Goal: Navigation & Orientation: Find specific page/section

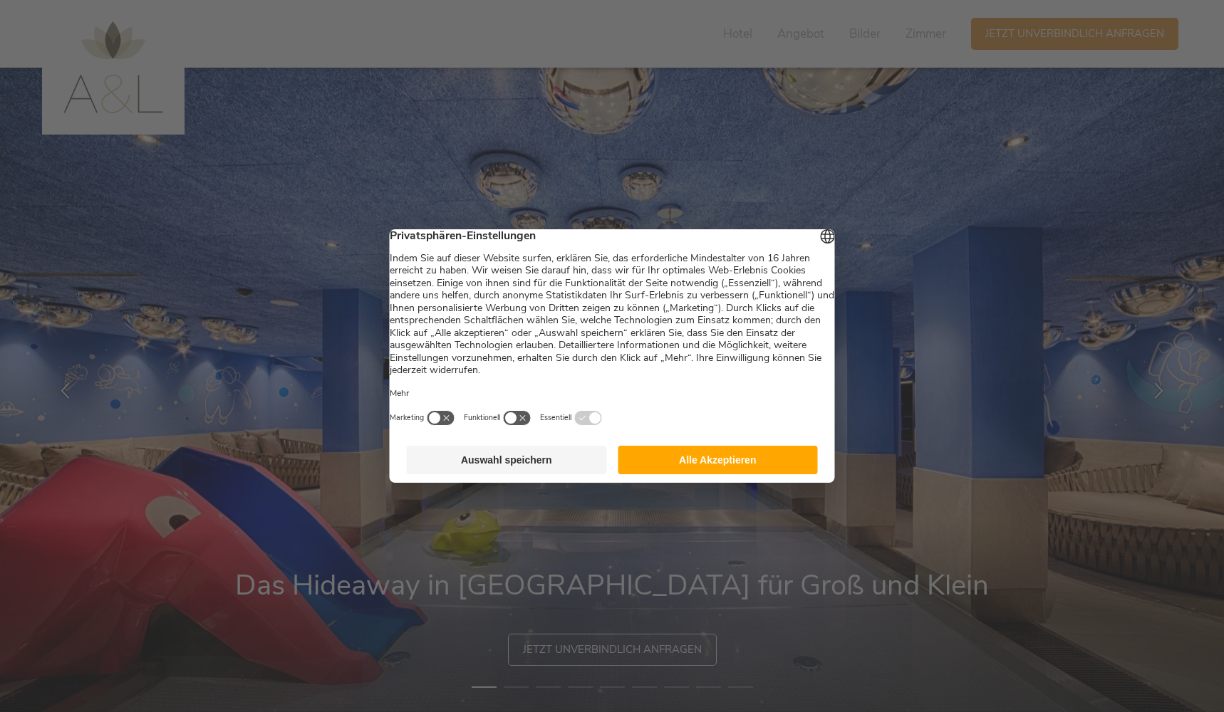
click at [756, 461] on button "Alle Akzeptieren" at bounding box center [718, 460] width 200 height 28
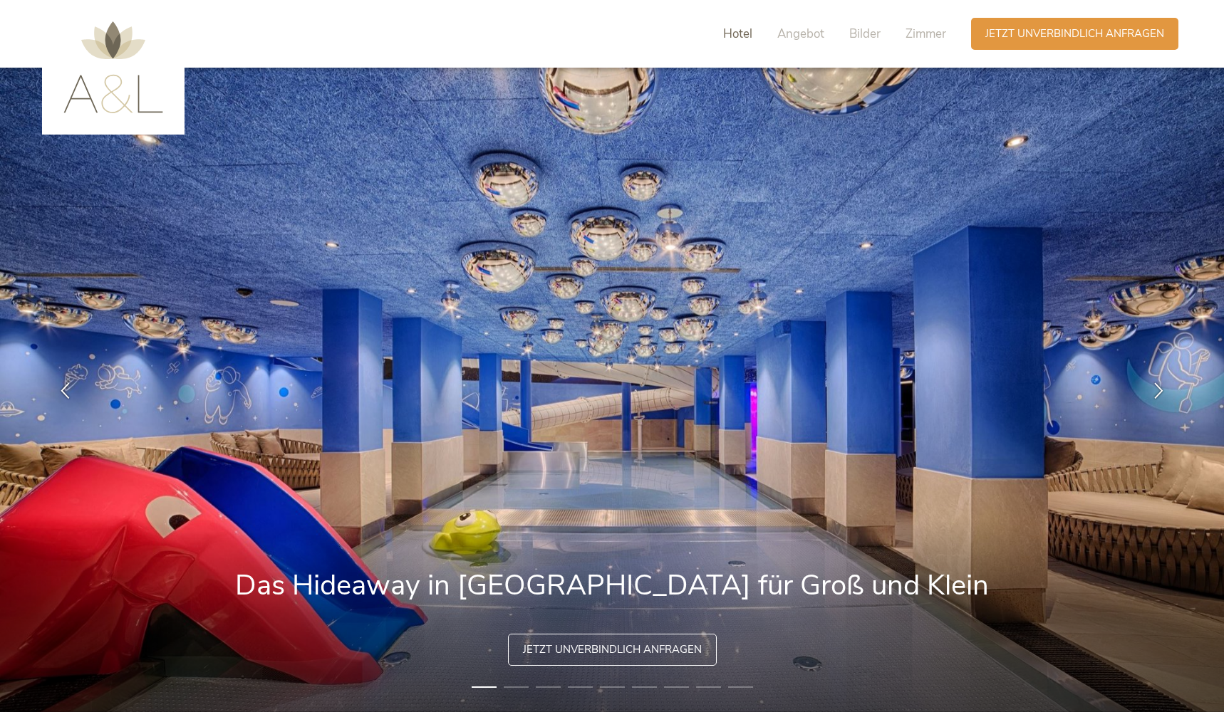
click at [723, 36] on span "Hotel" at bounding box center [737, 34] width 29 height 16
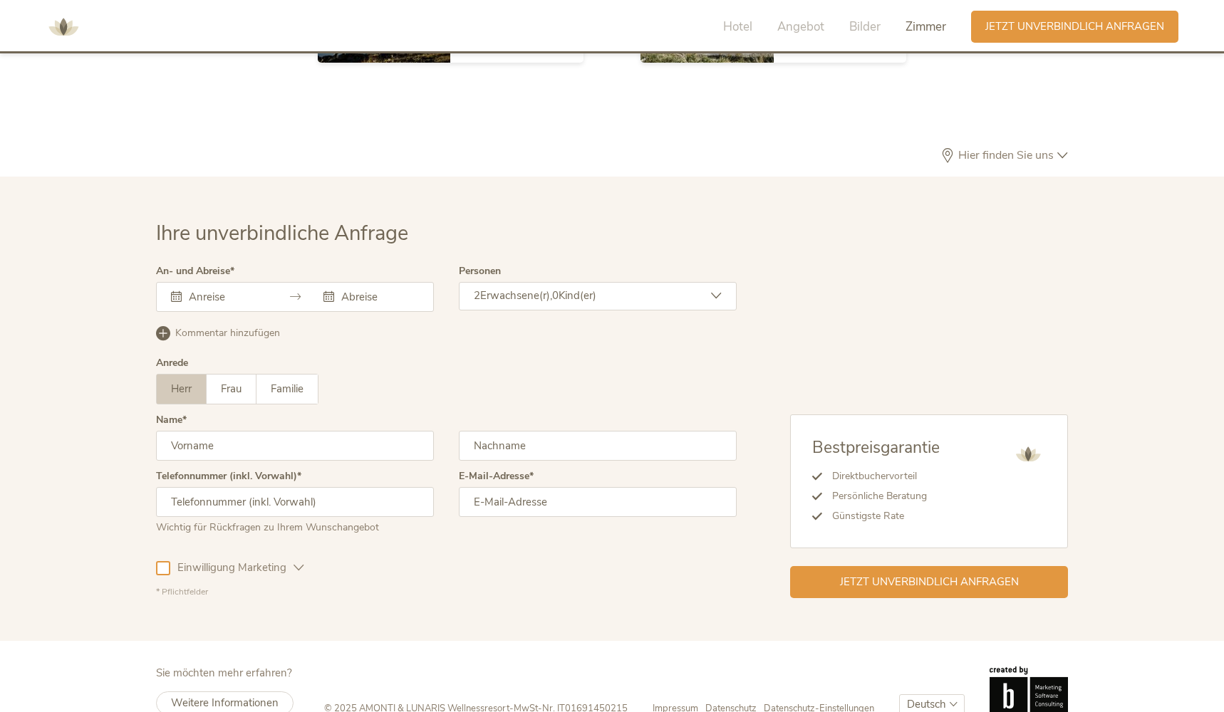
scroll to position [4145, 0]
select select "/it/famiglia"
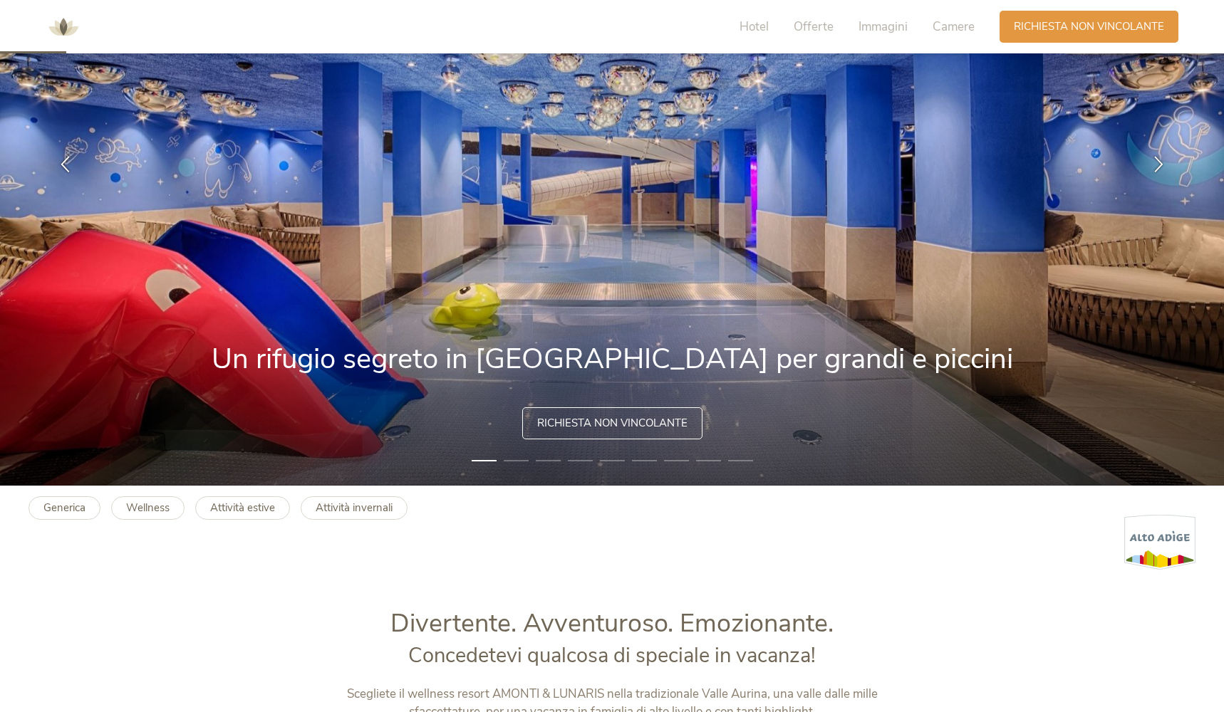
scroll to position [231, 0]
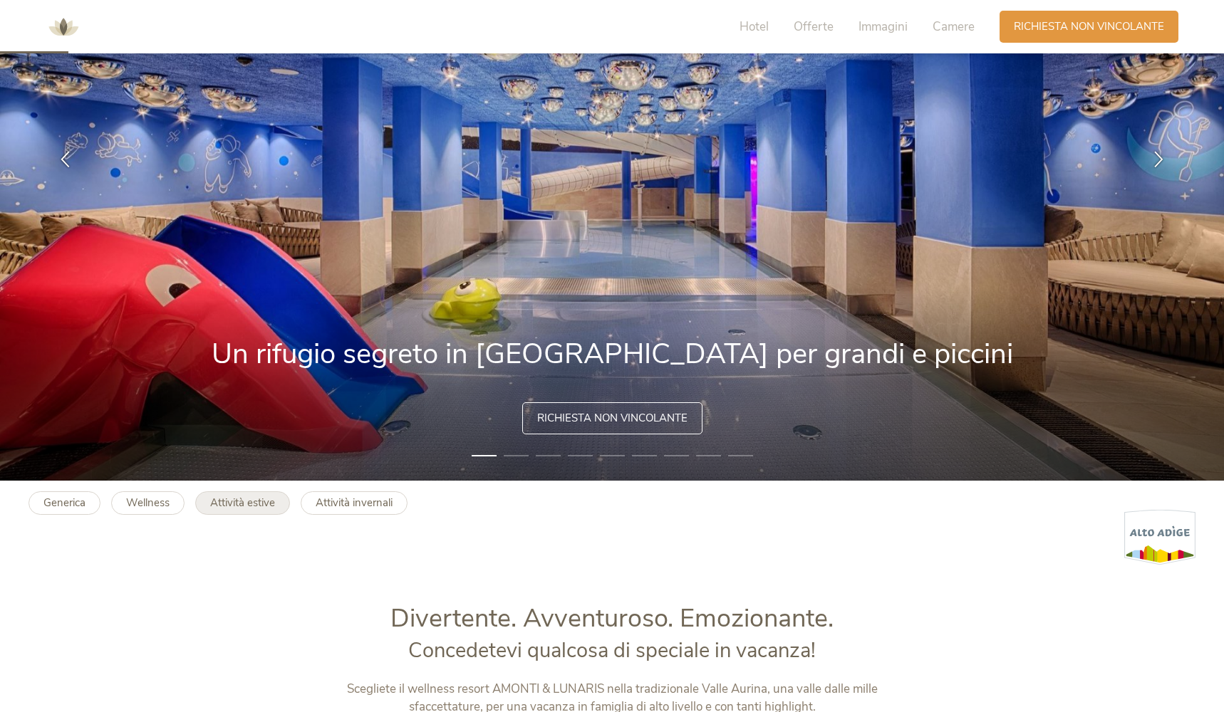
click at [244, 500] on b "Attività estive" at bounding box center [242, 503] width 65 height 14
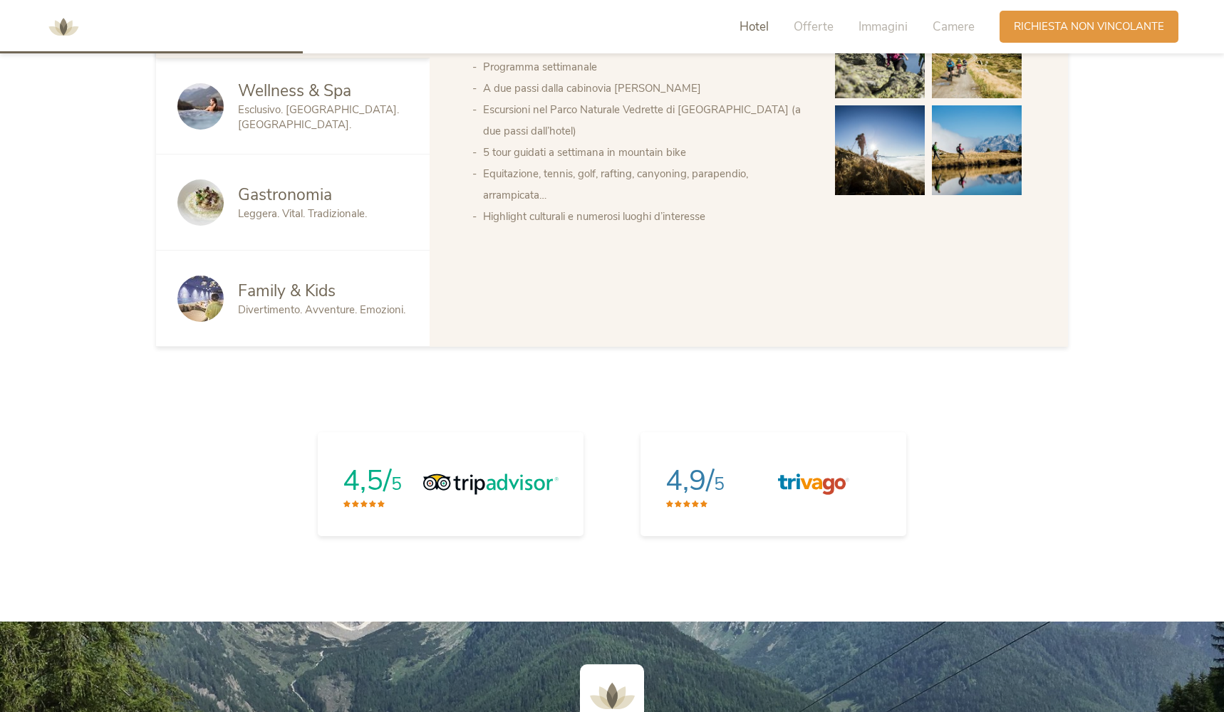
scroll to position [1061, 0]
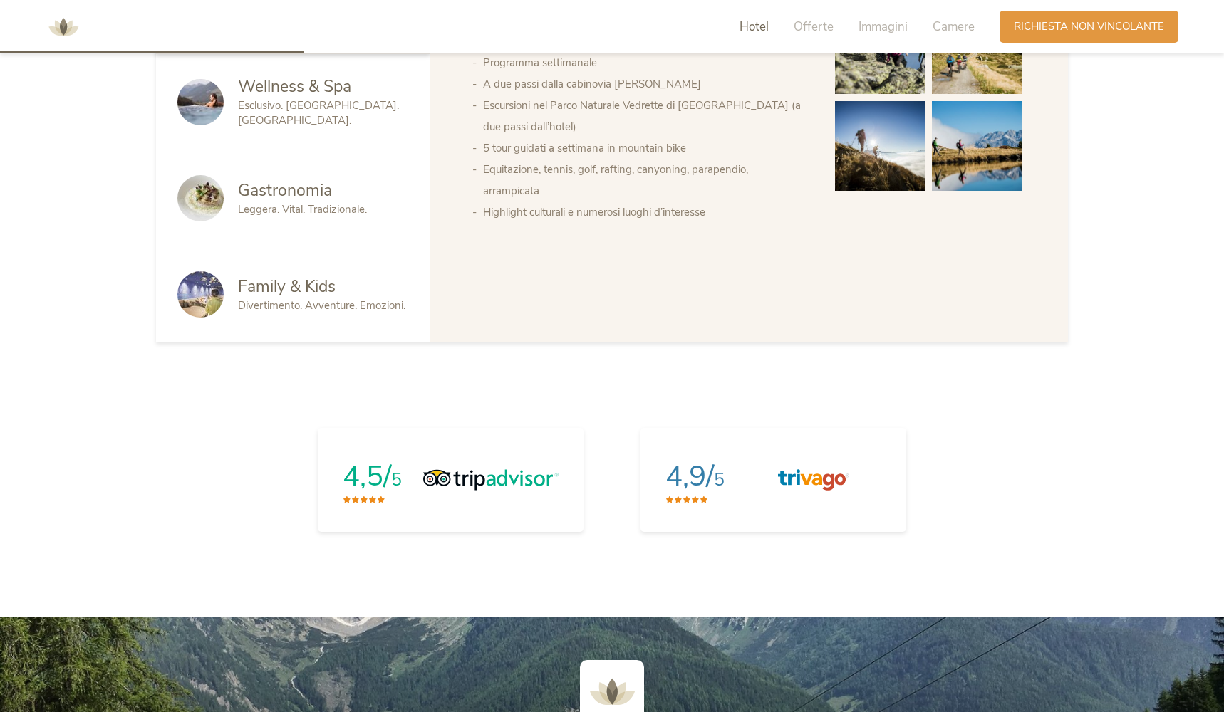
click at [349, 311] on span "Divertimento. Avventure. Emozioni." at bounding box center [321, 305] width 167 height 14
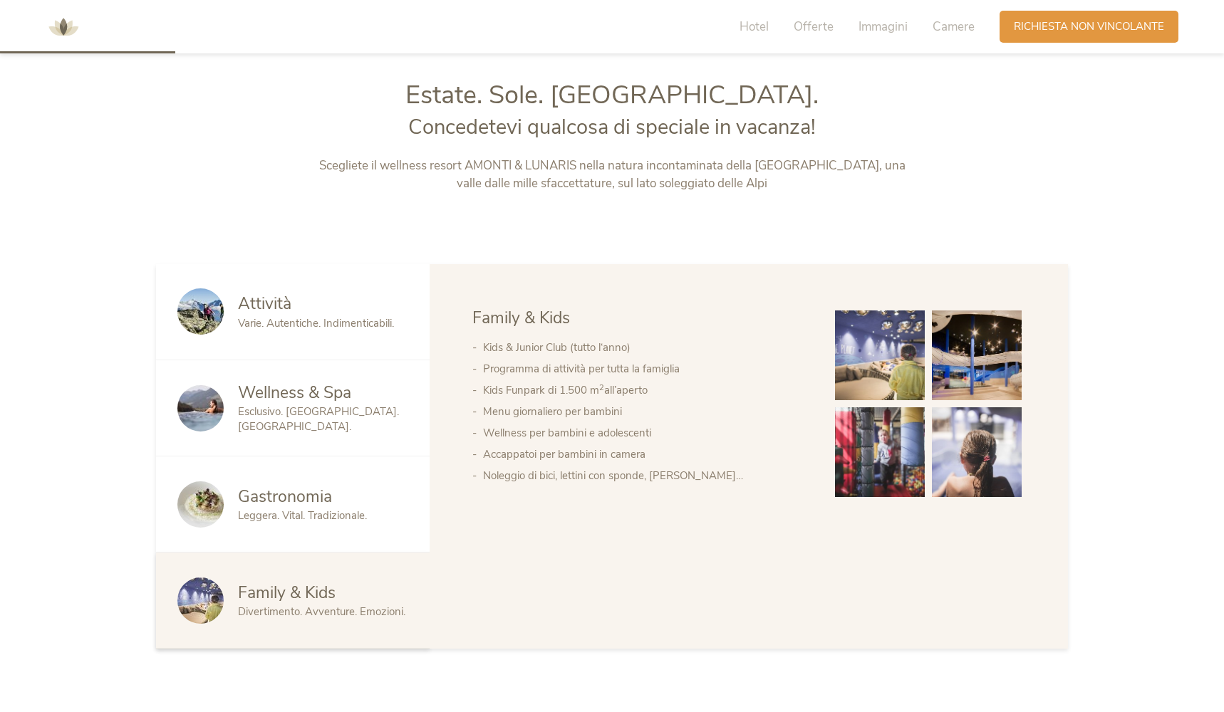
scroll to position [575, 0]
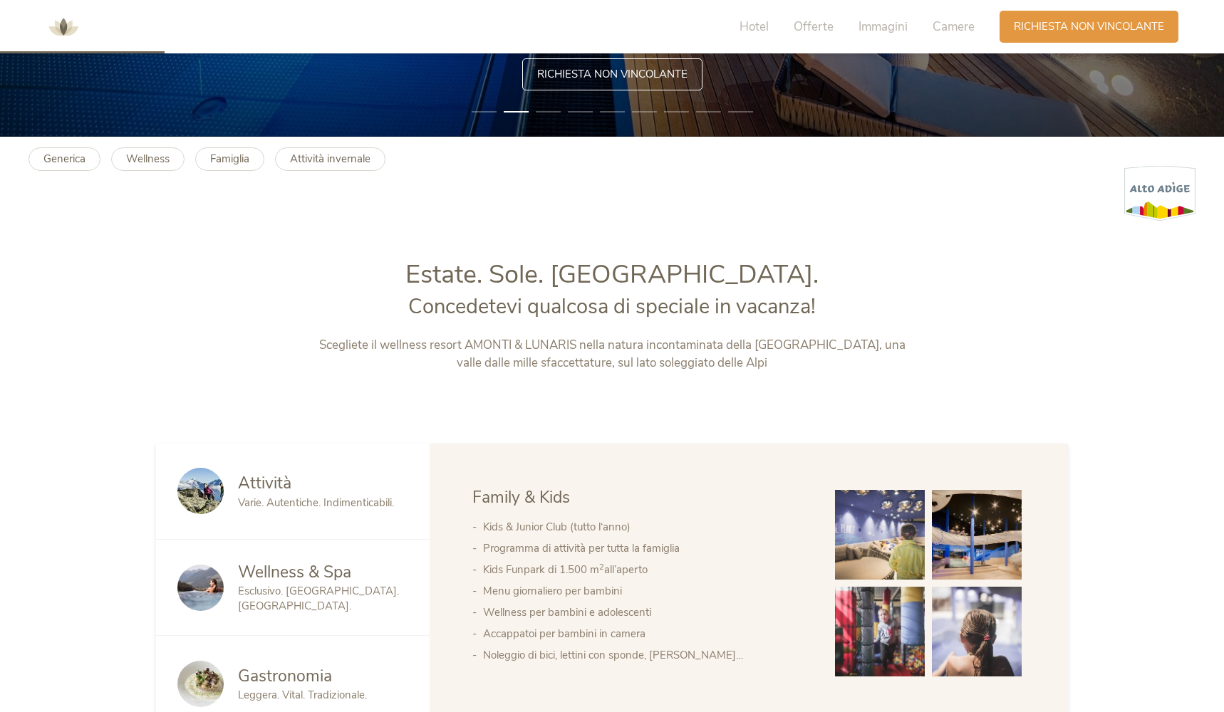
click at [959, 533] on img at bounding box center [977, 535] width 90 height 90
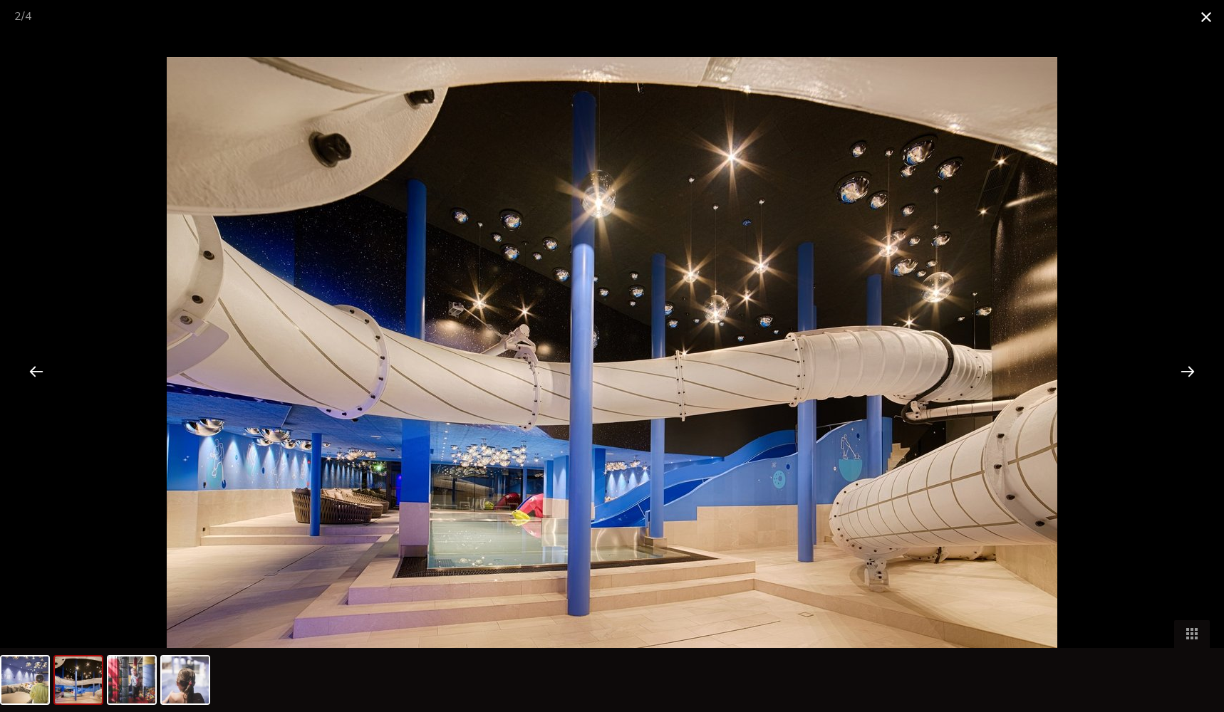
click at [1206, 14] on span at bounding box center [1206, 16] width 36 height 33
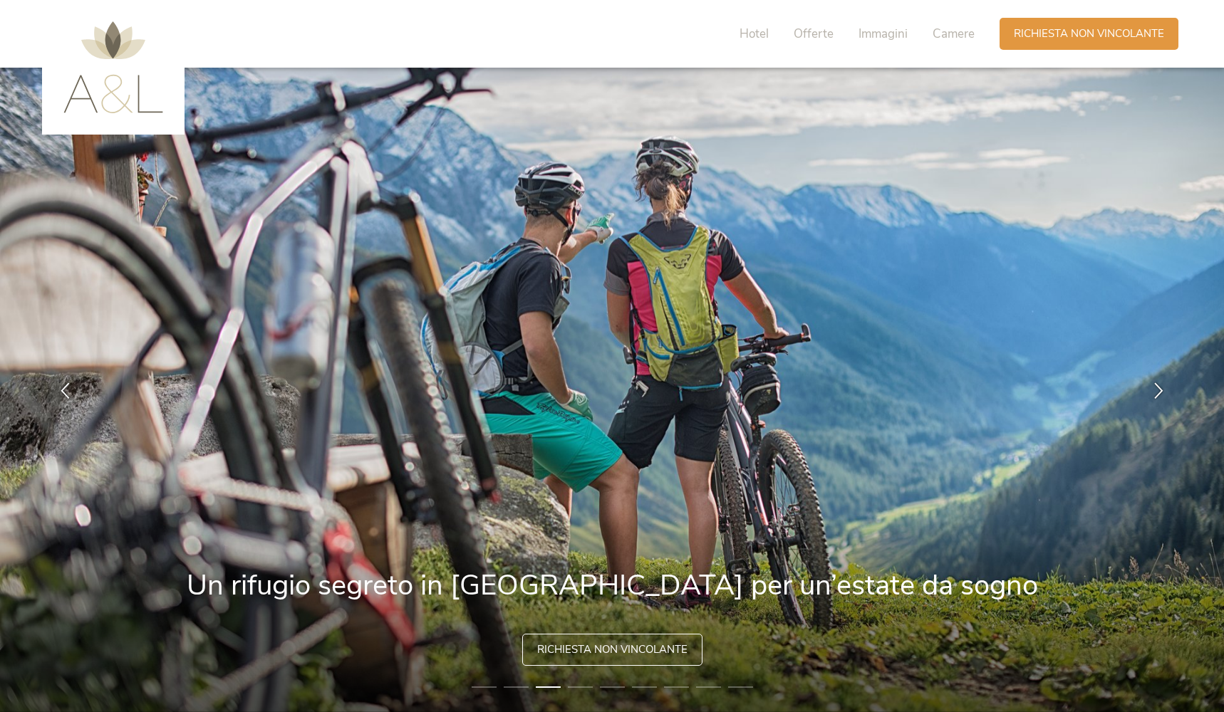
scroll to position [0, 0]
click at [748, 31] on span "Hotel" at bounding box center [753, 34] width 29 height 16
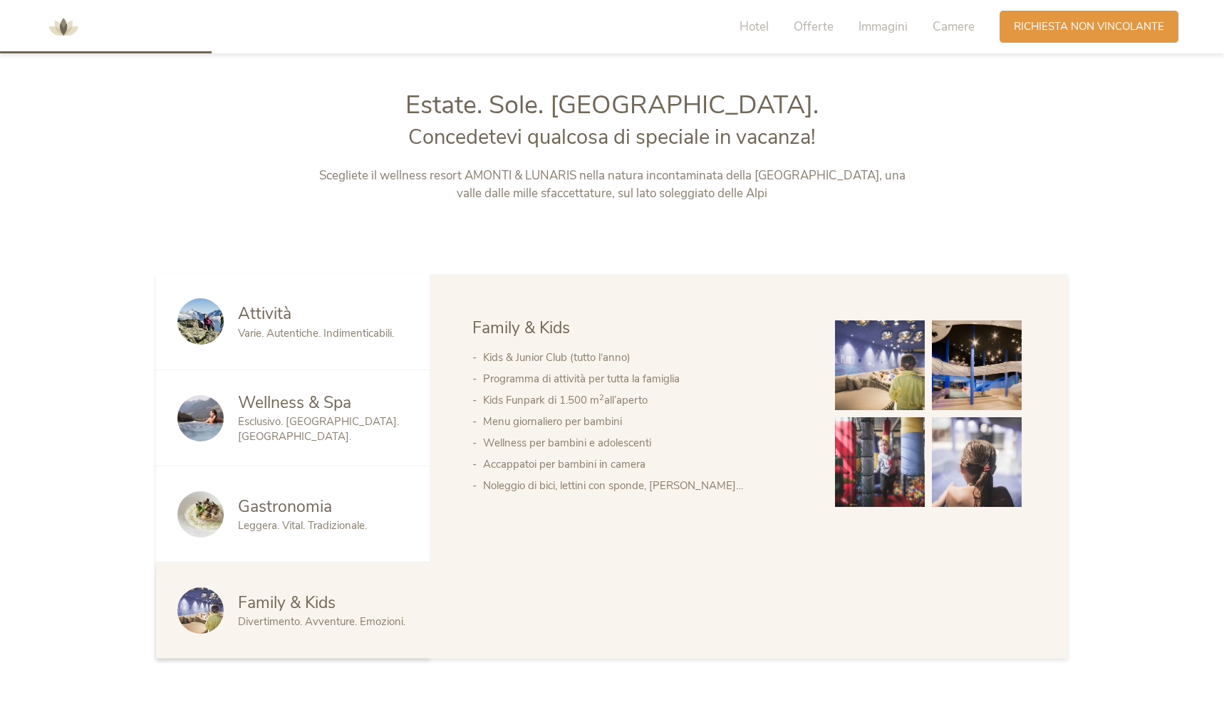
scroll to position [761, 0]
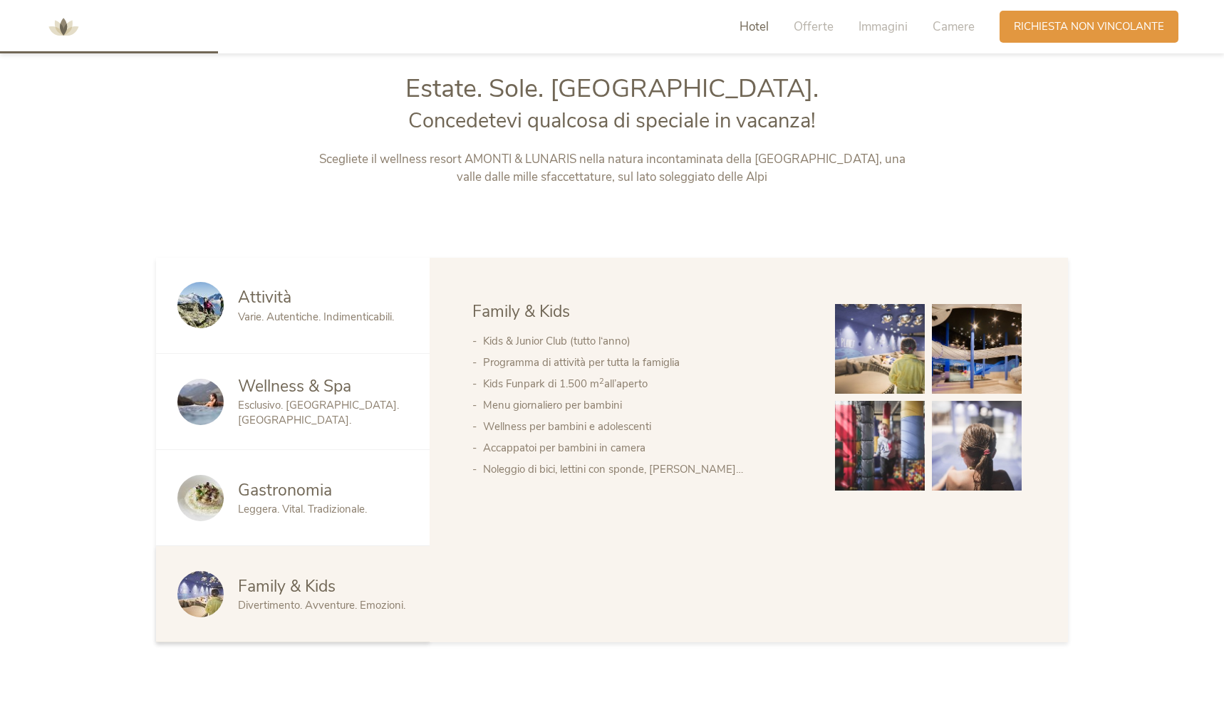
click at [306, 314] on span "Varie. Autentiche. Indimenticabili." at bounding box center [316, 317] width 156 height 14
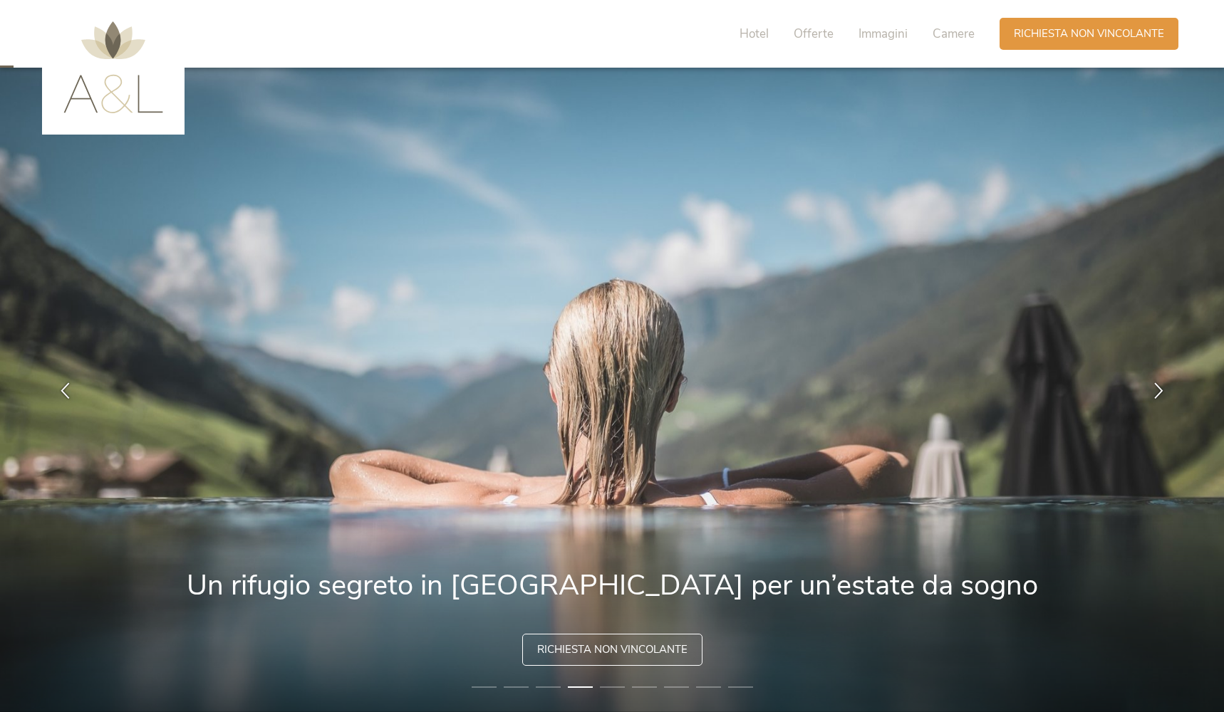
scroll to position [0, 0]
click at [759, 39] on span "Hotel" at bounding box center [753, 34] width 29 height 16
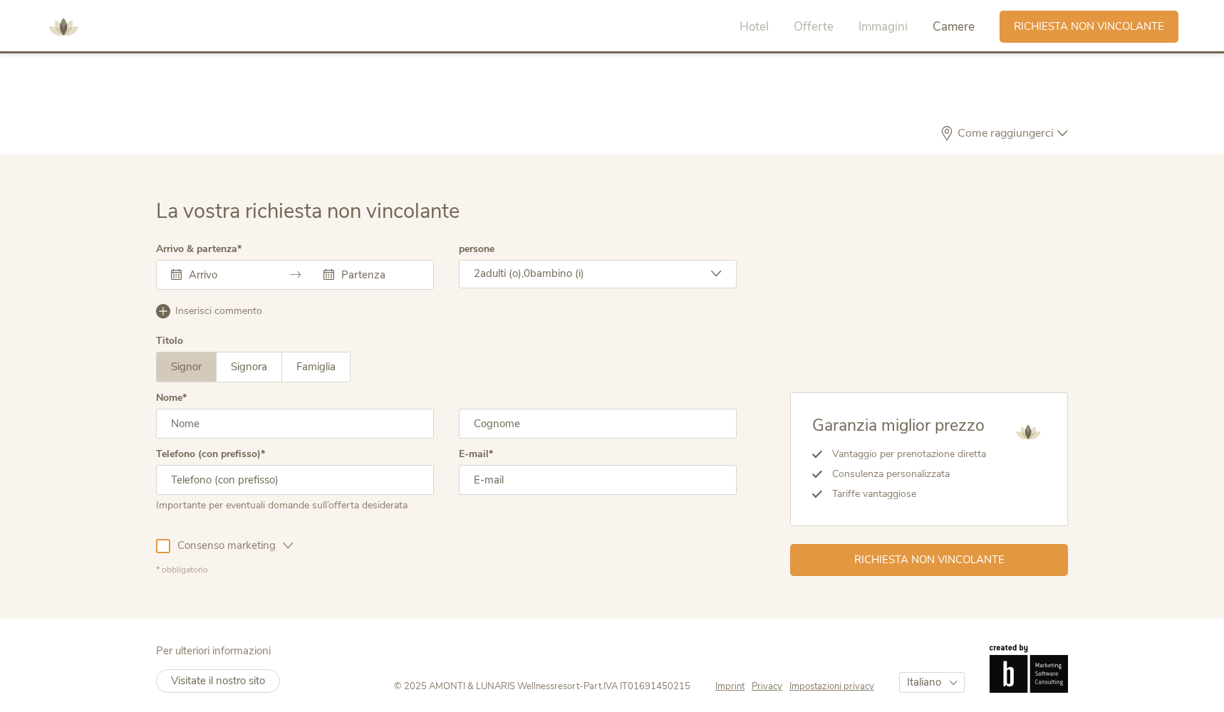
scroll to position [4272, 0]
click at [249, 676] on span "Visitate il nostro sito" at bounding box center [218, 682] width 94 height 14
